Goal: Task Accomplishment & Management: Manage account settings

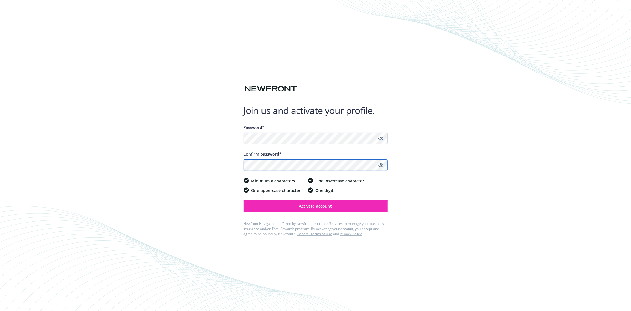
click at [243, 200] on button "Activate account" at bounding box center [315, 206] width 144 height 12
